Goal: Find specific page/section: Find specific page/section

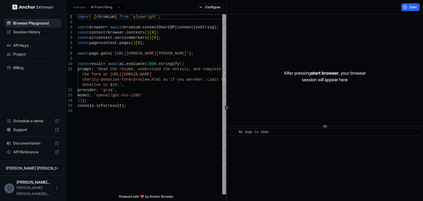
click at [33, 146] on span "Documentation" at bounding box center [32, 143] width 39 height 6
click at [28, 31] on span "Session History" at bounding box center [36, 32] width 46 height 6
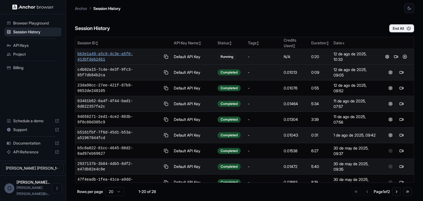
click at [142, 56] on span "bb3e1a49-a5c9-4c3e-a5f6-413bfdeb24b1" at bounding box center [118, 56] width 83 height 11
click at [393, 58] on button at bounding box center [396, 56] width 7 height 7
click at [401, 56] on button at bounding box center [404, 56] width 7 height 7
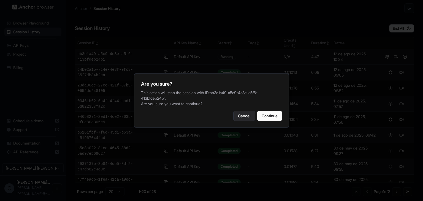
click at [239, 118] on button "Cancel" at bounding box center [244, 116] width 22 height 10
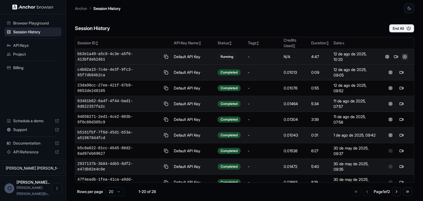
click at [401, 58] on button at bounding box center [404, 56] width 7 height 7
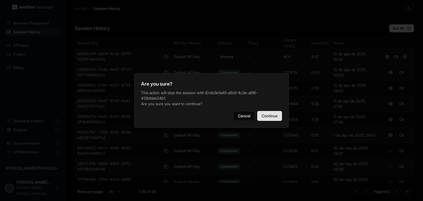
click at [278, 111] on button "Continue" at bounding box center [269, 116] width 25 height 10
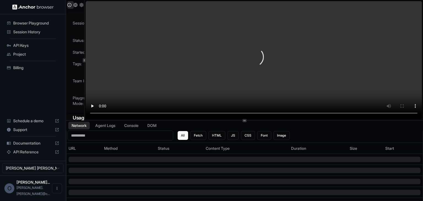
click at [85, 69] on div at bounding box center [84, 60] width 0 height 120
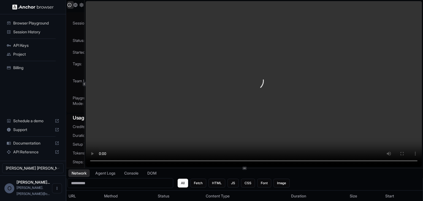
click at [243, 170] on icon at bounding box center [244, 168] width 3 height 3
